Goal: Transaction & Acquisition: Download file/media

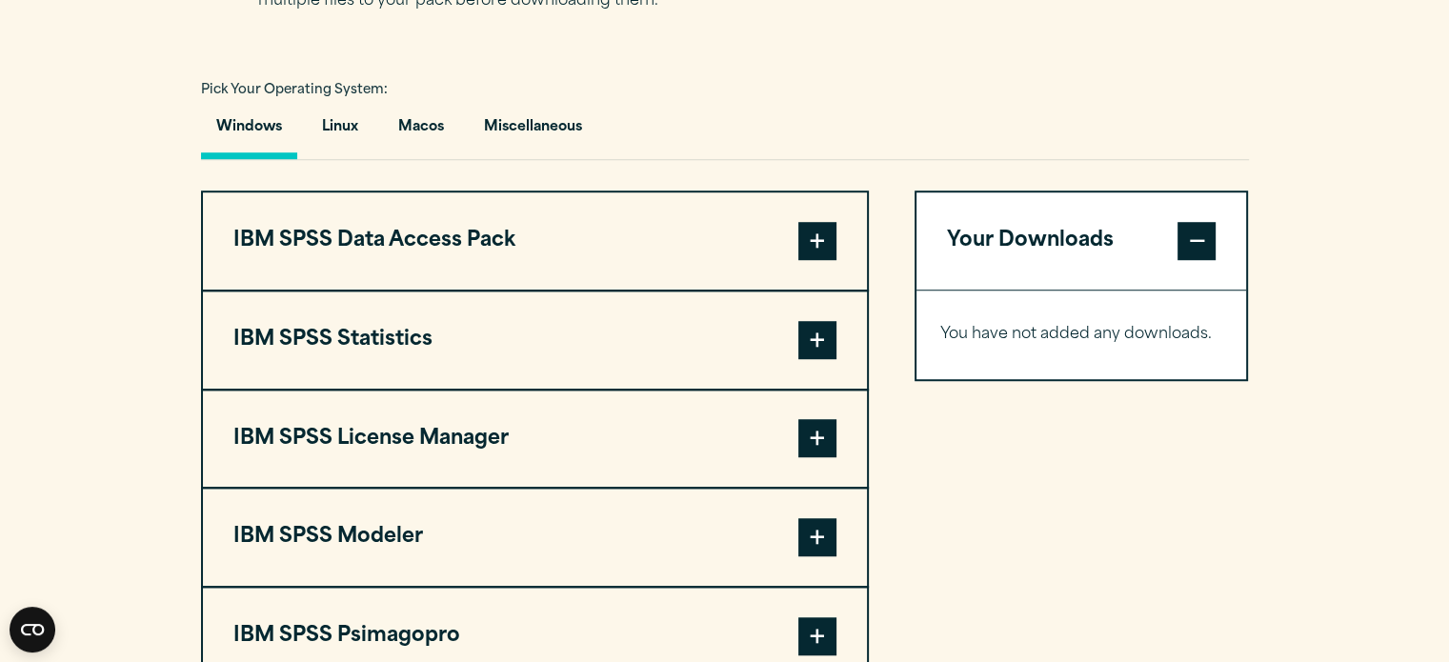
scroll to position [1398, 0]
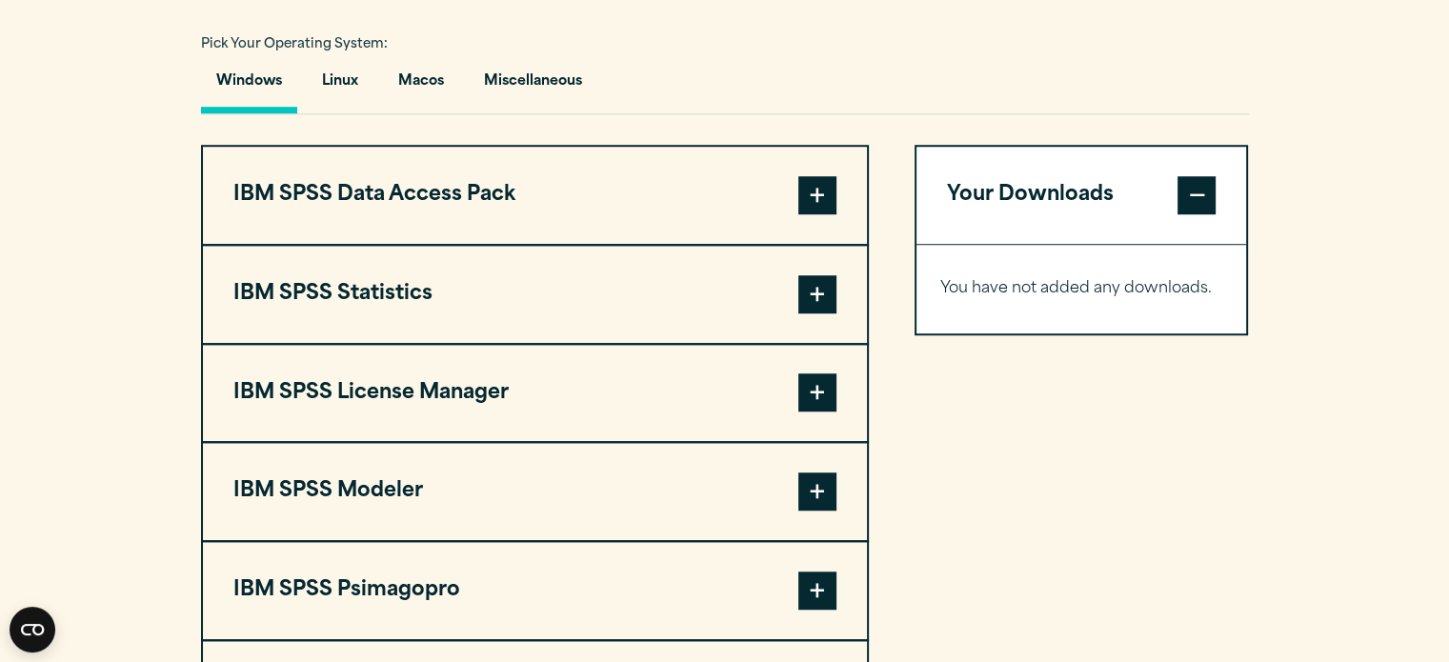
click at [819, 185] on span at bounding box center [817, 195] width 38 height 38
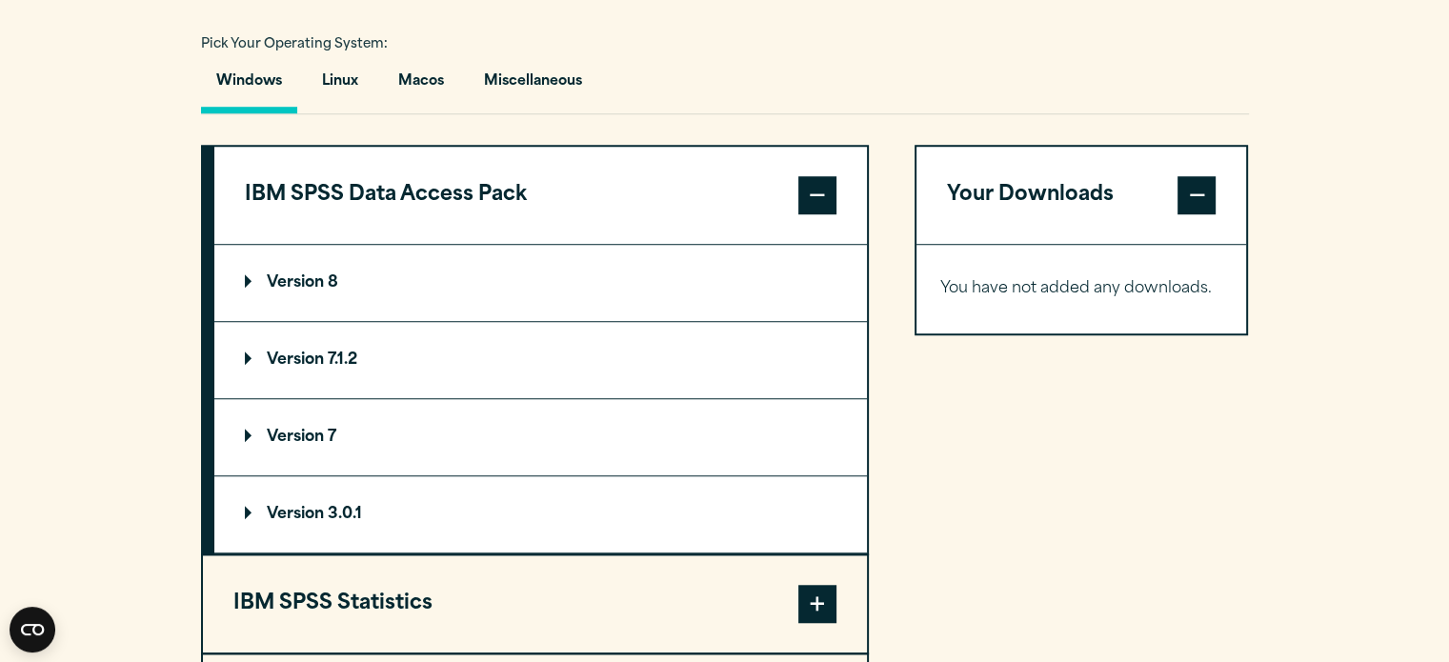
click at [819, 185] on span at bounding box center [817, 195] width 38 height 38
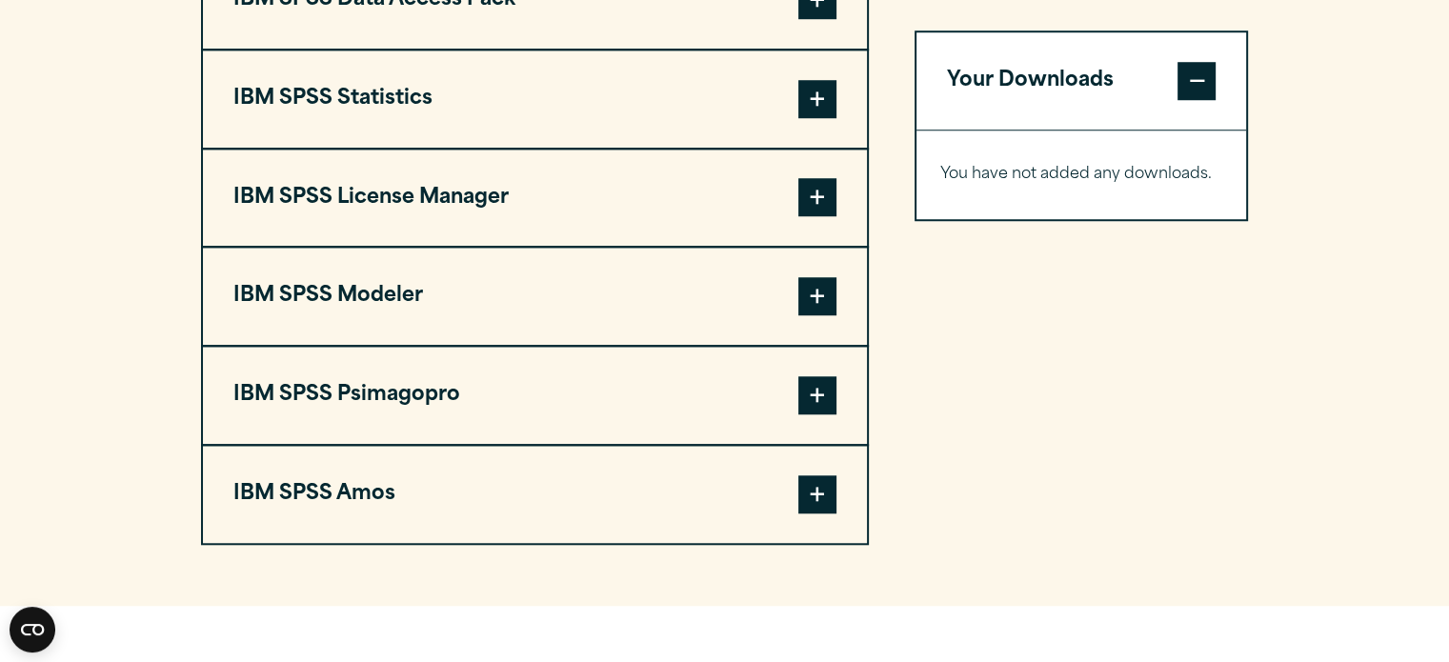
scroll to position [1643, 0]
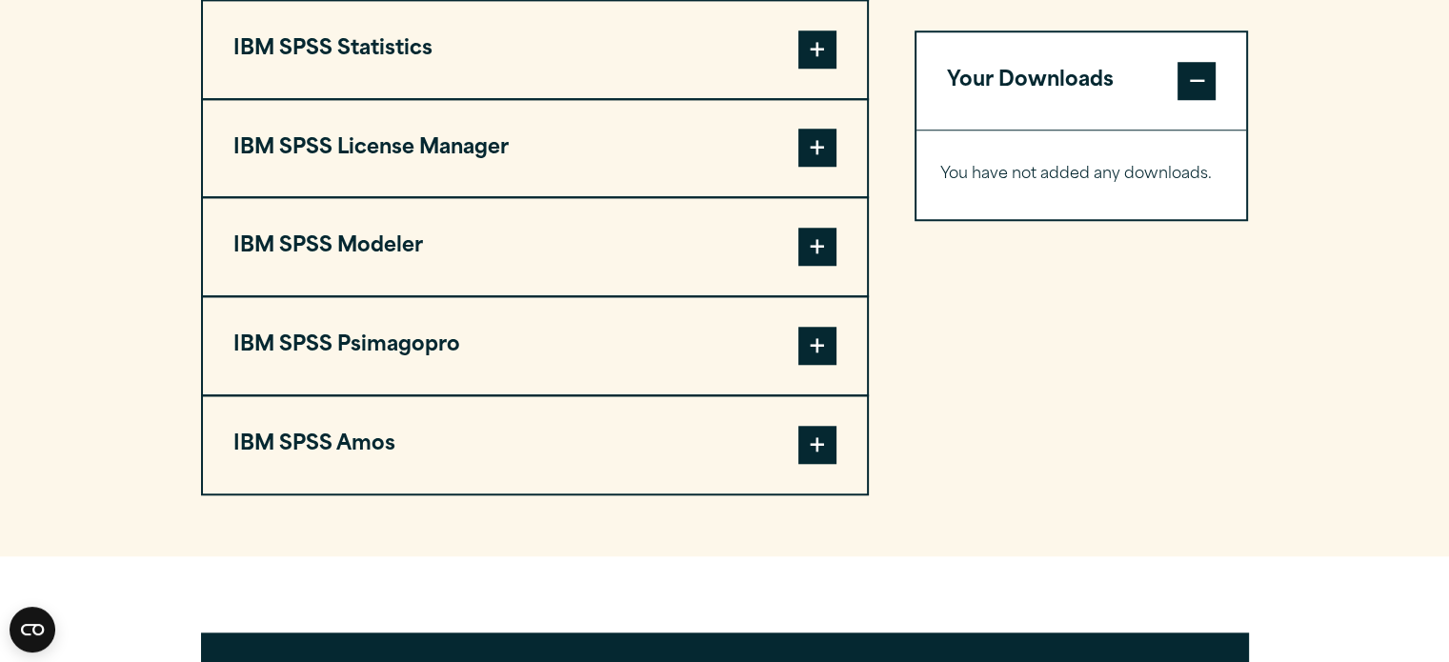
click at [835, 441] on span at bounding box center [817, 445] width 38 height 38
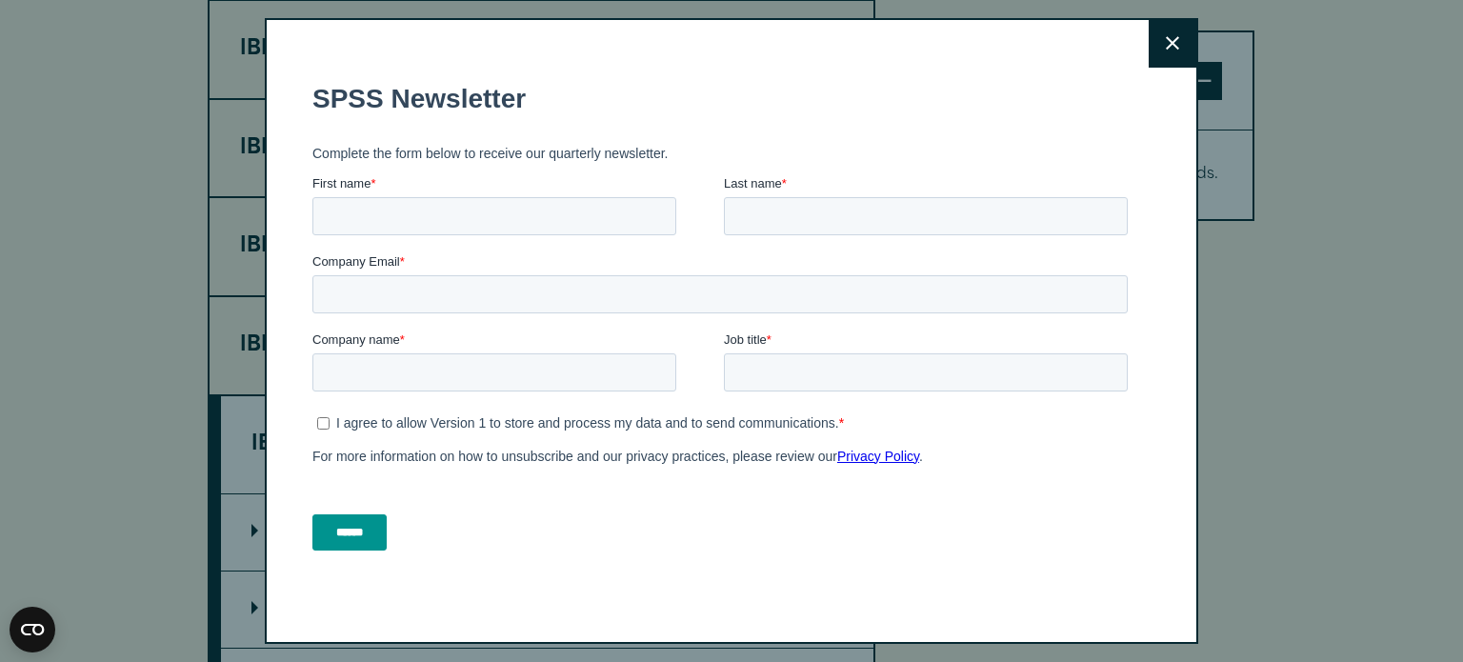
drag, startPoint x: 1462, startPoint y: 311, endPoint x: 1462, endPoint y: 330, distance: 19.0
click at [1448, 330] on html "Consent Details [#IABV2SETTINGS#] About This website uses cookies We use cookie…" at bounding box center [731, 452] width 1463 height 4190
click at [1173, 43] on button "Close" at bounding box center [1173, 44] width 48 height 48
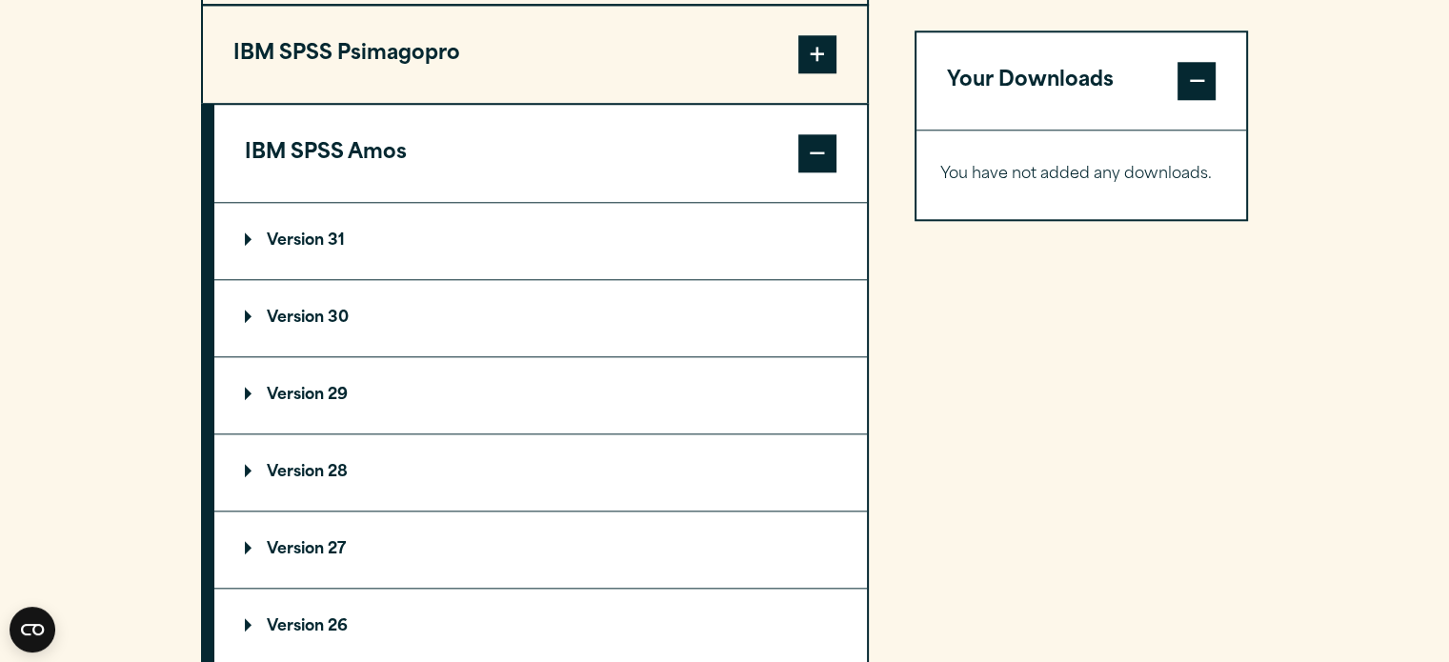
scroll to position [2010, 0]
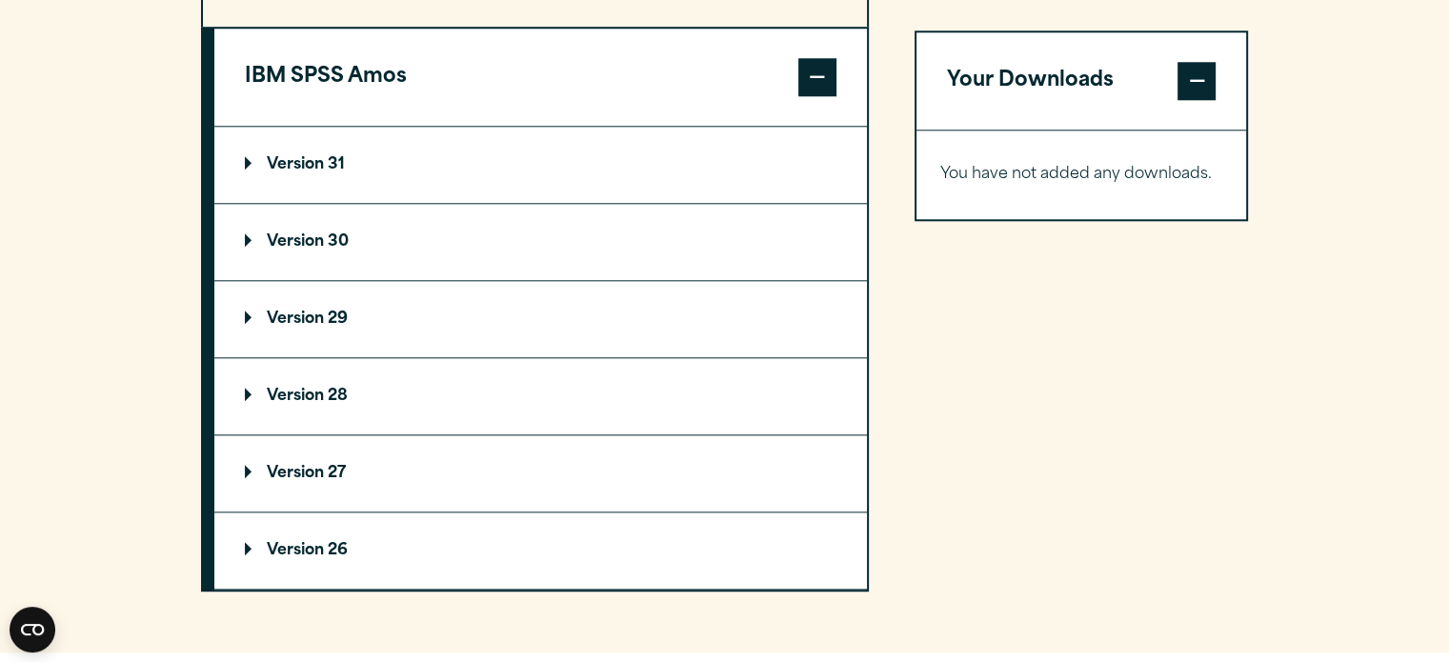
click at [251, 456] on summary "Version 27" at bounding box center [540, 473] width 652 height 76
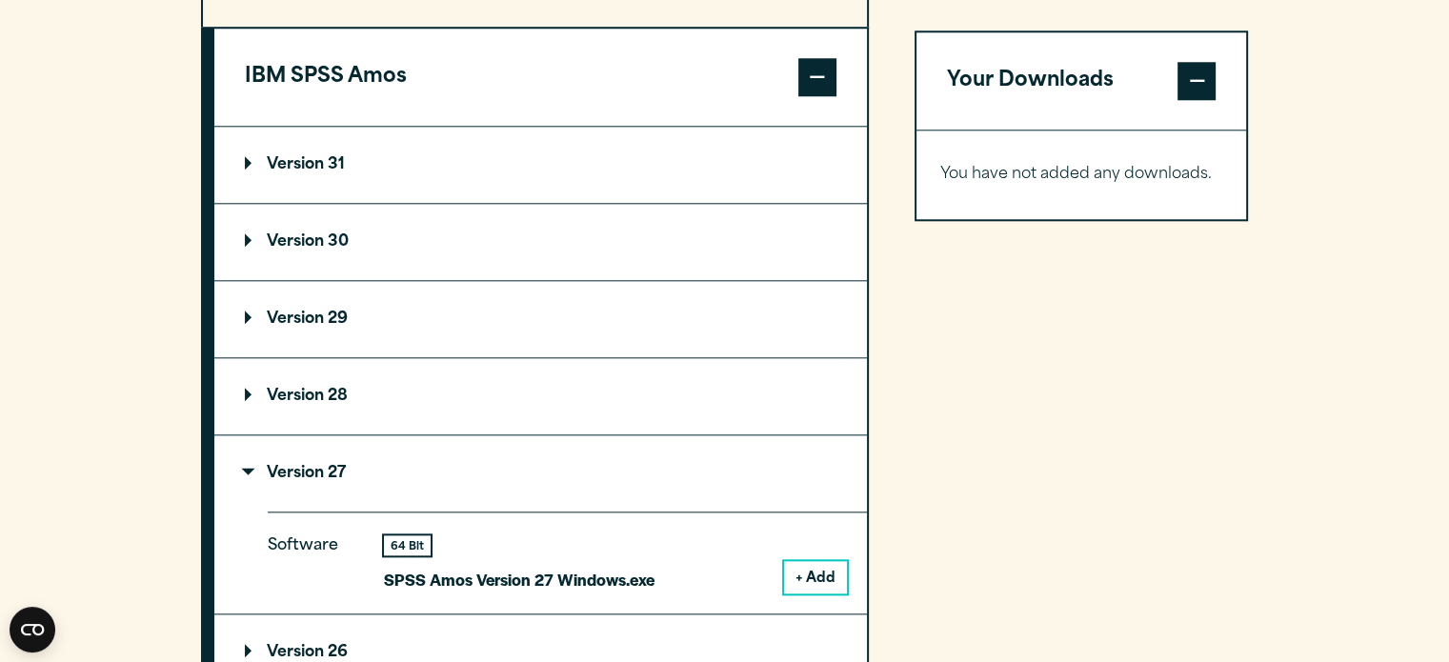
click at [813, 574] on button "+ Add" at bounding box center [815, 577] width 63 height 32
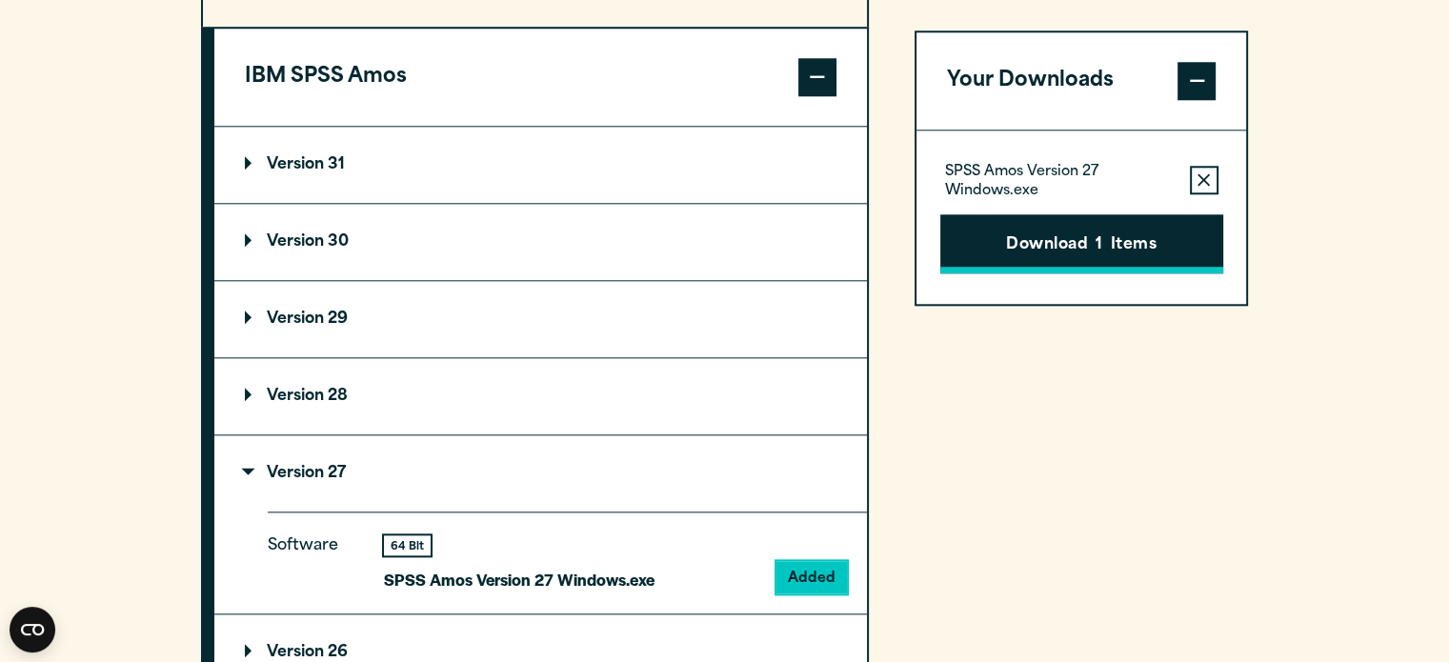
click at [1104, 248] on button "Download 1 Items" at bounding box center [1081, 243] width 283 height 59
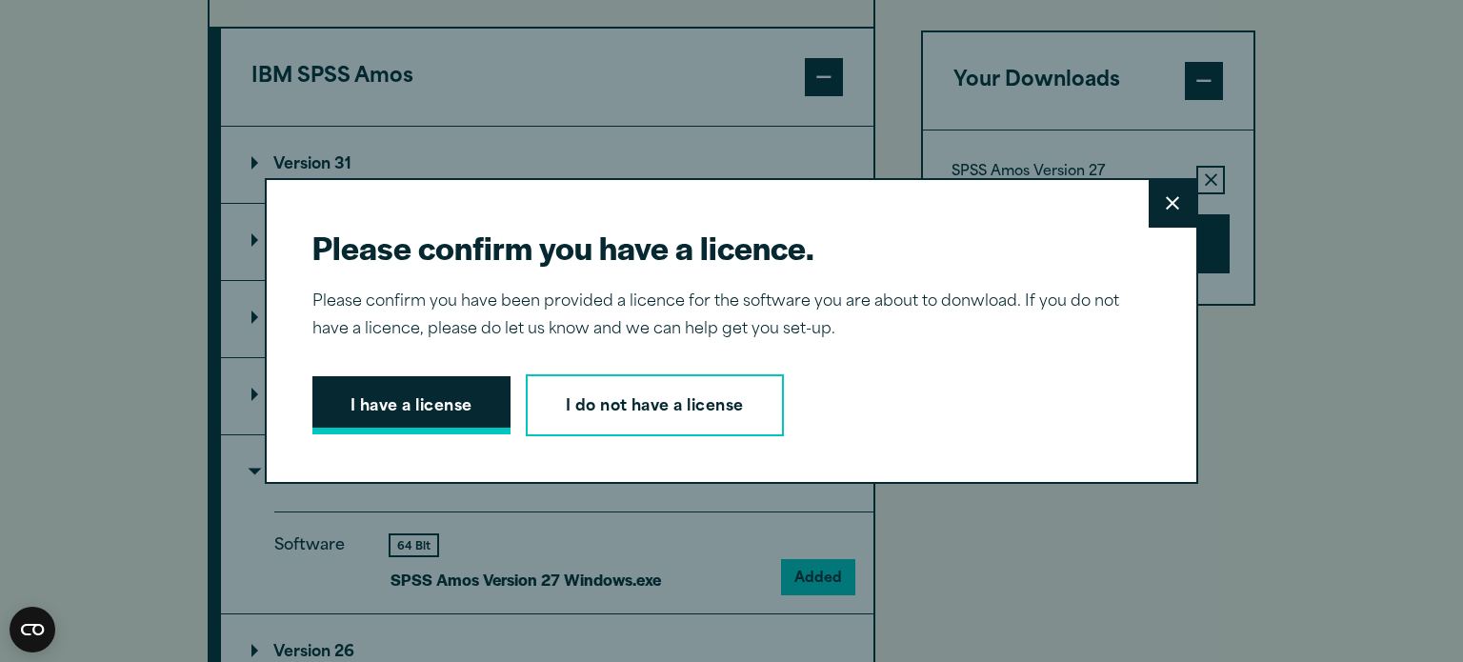
click at [420, 426] on button "I have a license" at bounding box center [411, 405] width 198 height 59
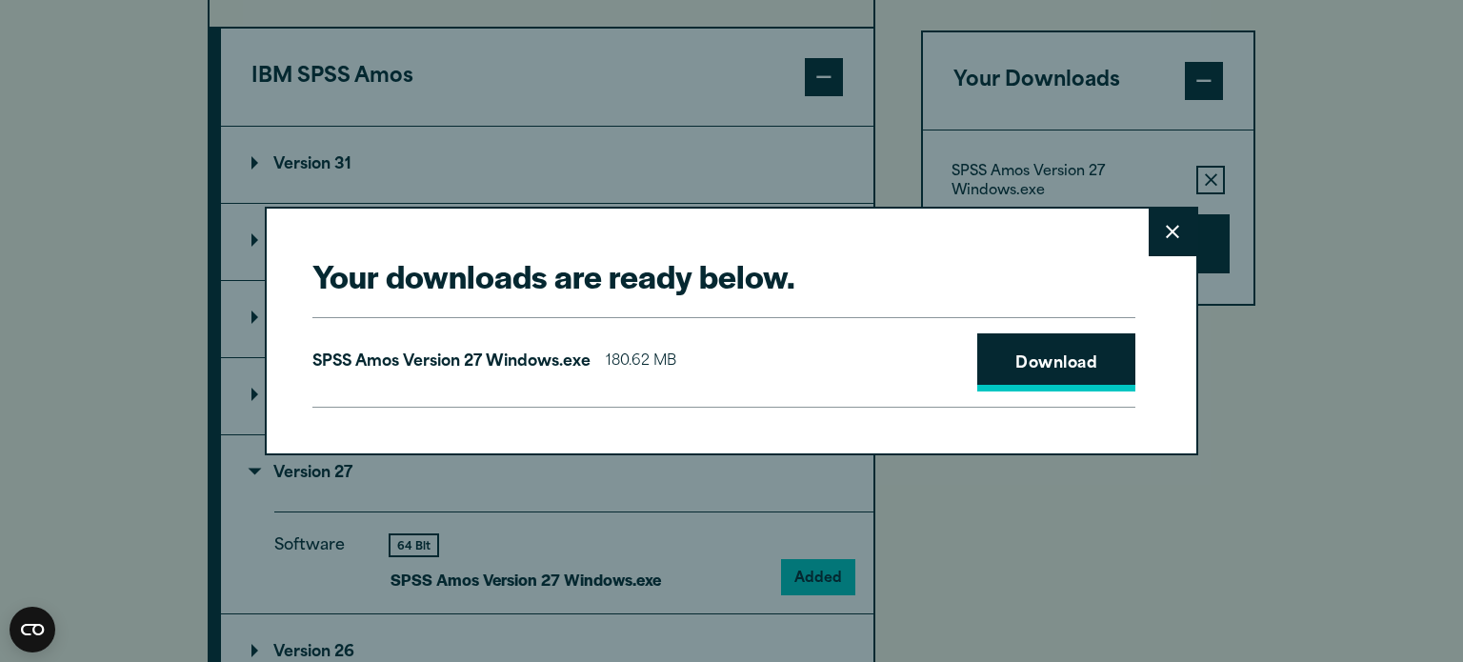
click at [1039, 365] on link "Download" at bounding box center [1056, 362] width 158 height 59
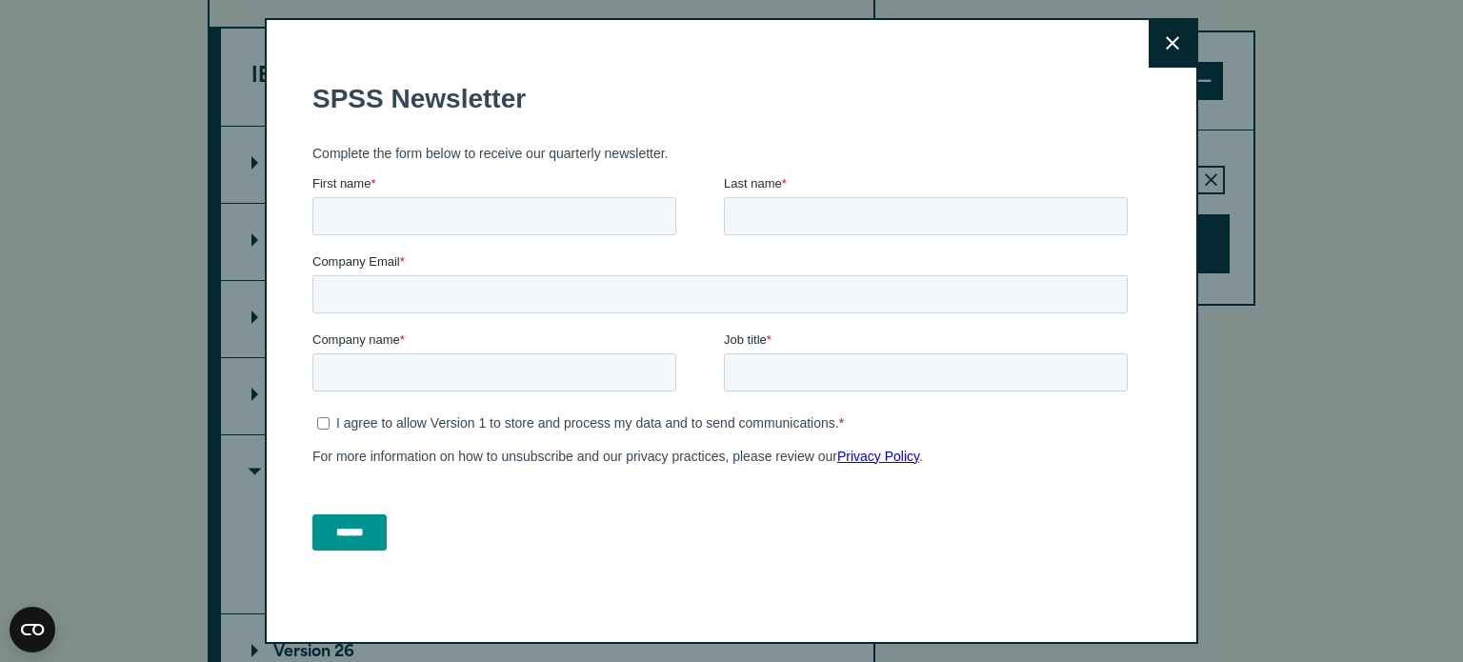
click at [1159, 33] on button "Close" at bounding box center [1173, 44] width 48 height 48
